Goal: Information Seeking & Learning: Understand process/instructions

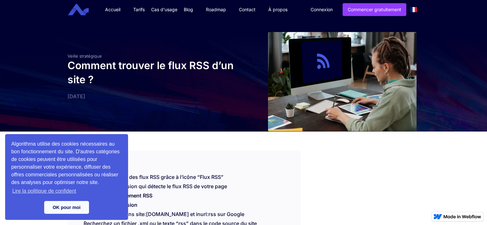
scroll to position [32, 0]
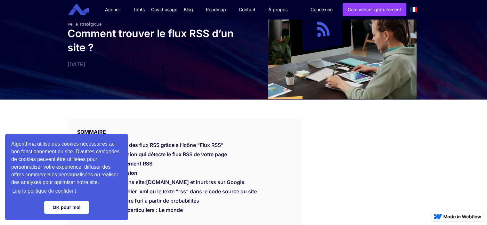
click at [75, 211] on link "OK pour moi" at bounding box center [66, 207] width 45 height 13
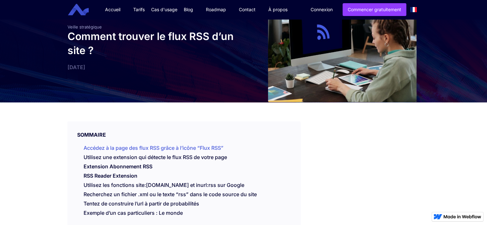
scroll to position [64, 0]
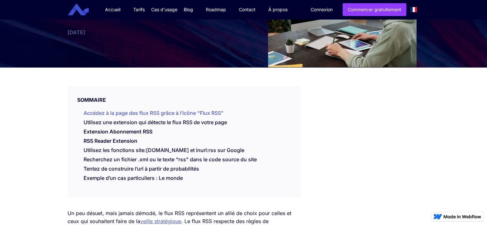
click at [129, 114] on link "Accédez à la page des flux RSS grâce à l’icône “Flux RSS”" at bounding box center [154, 113] width 140 height 6
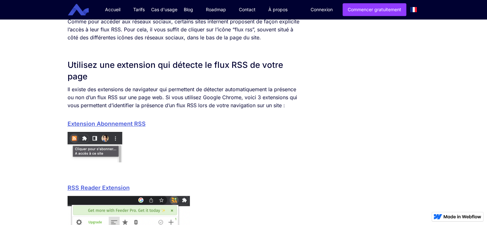
scroll to position [413, 0]
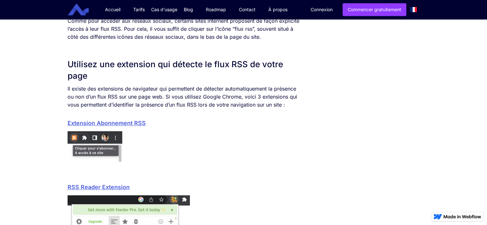
click at [127, 125] on link "Extension Abonnement RSS" at bounding box center [107, 123] width 78 height 7
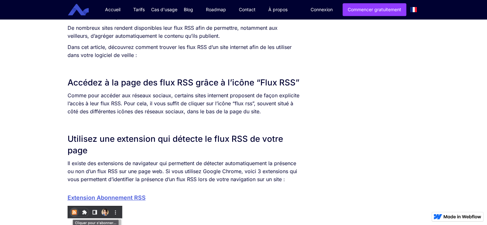
scroll to position [285, 0]
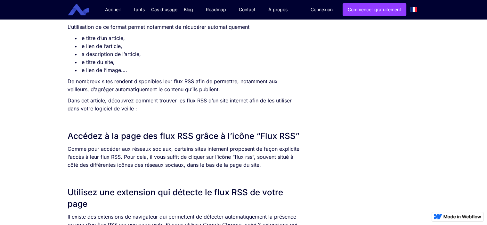
scroll to position [64, 0]
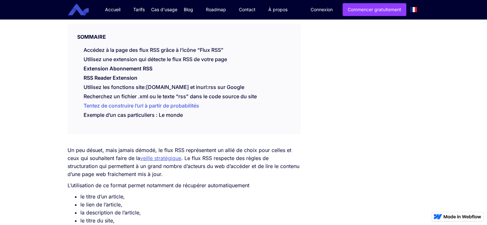
scroll to position [128, 0]
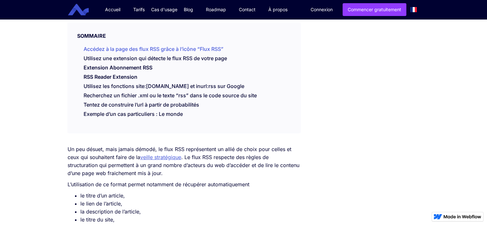
click at [163, 50] on link "Accédez à la page des flux RSS grâce à l’icône “Flux RSS”" at bounding box center [154, 49] width 140 height 6
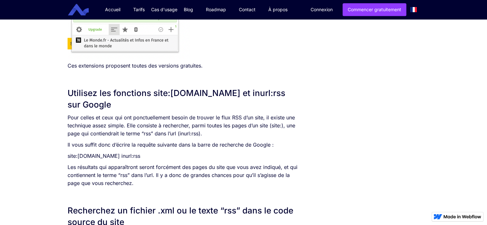
scroll to position [413, 0]
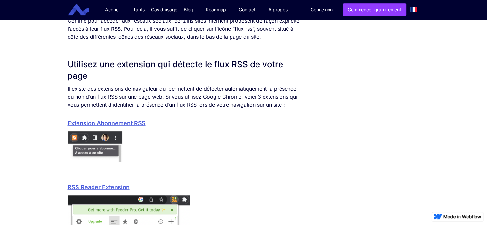
scroll to position [128, 0]
